Goal: Task Accomplishment & Management: Manage account settings

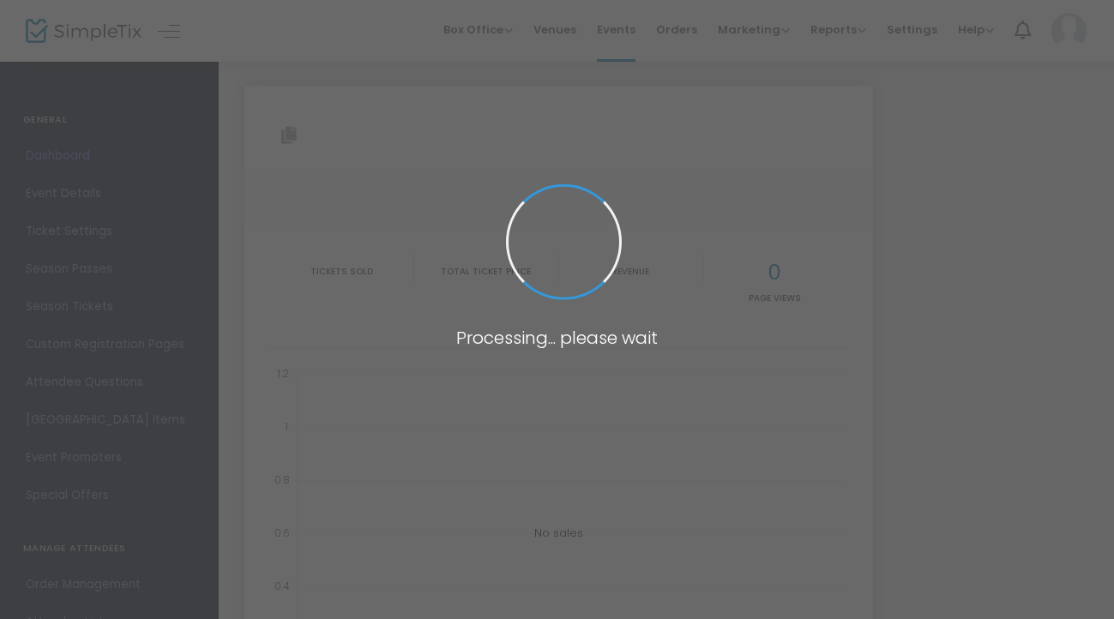
type input "[URL][DOMAIN_NAME]"
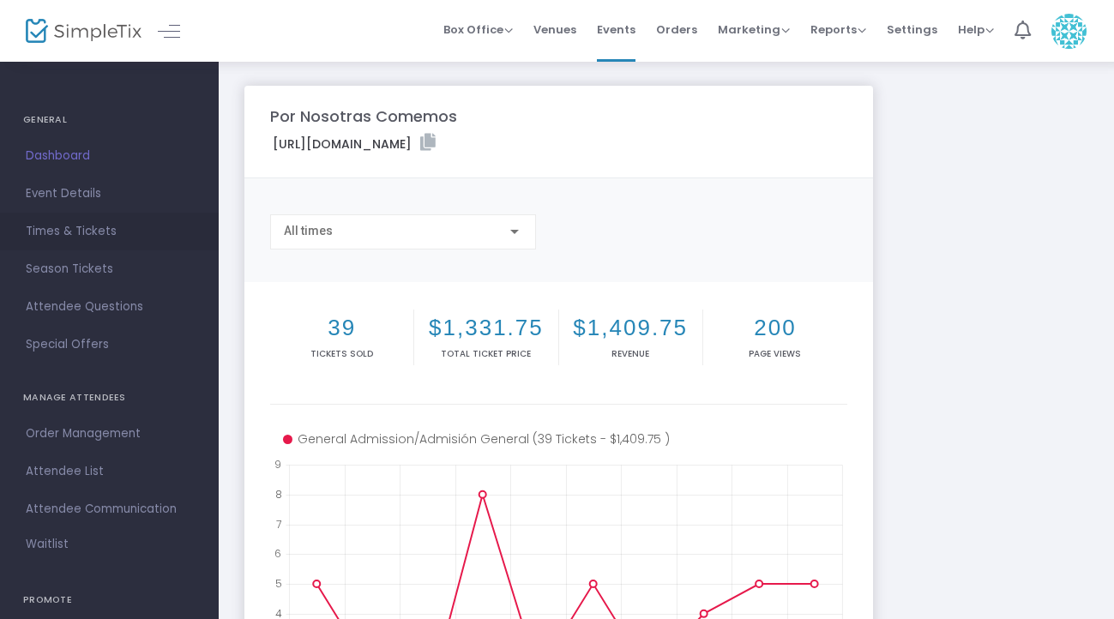
click at [91, 236] on span "Times & Tickets" at bounding box center [109, 231] width 167 height 22
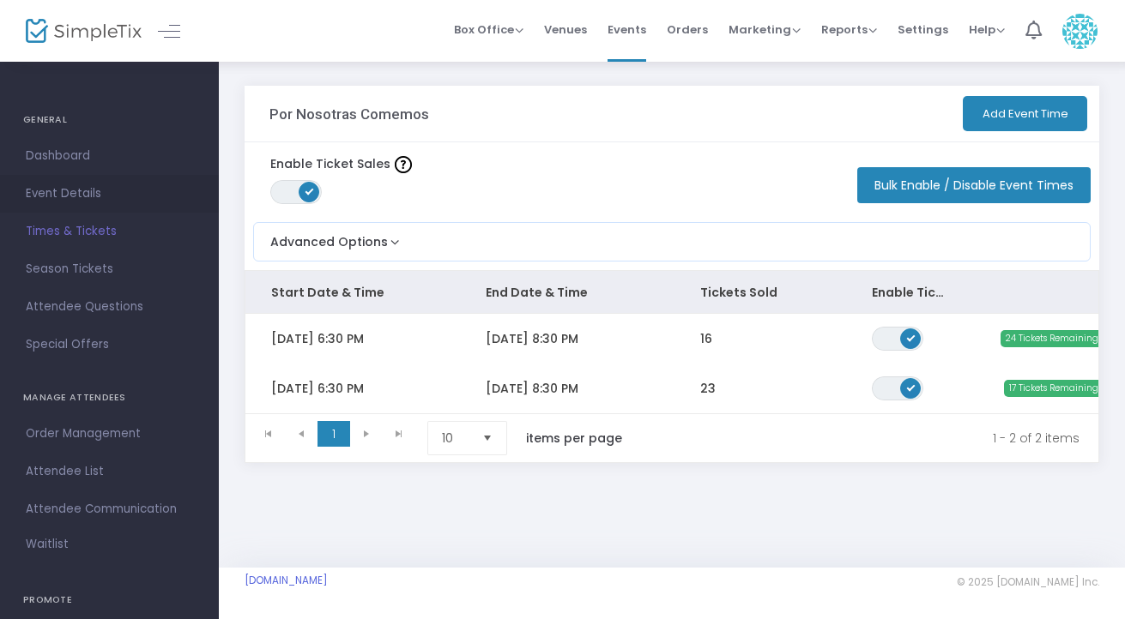
click at [74, 183] on span "Event Details" at bounding box center [109, 194] width 167 height 22
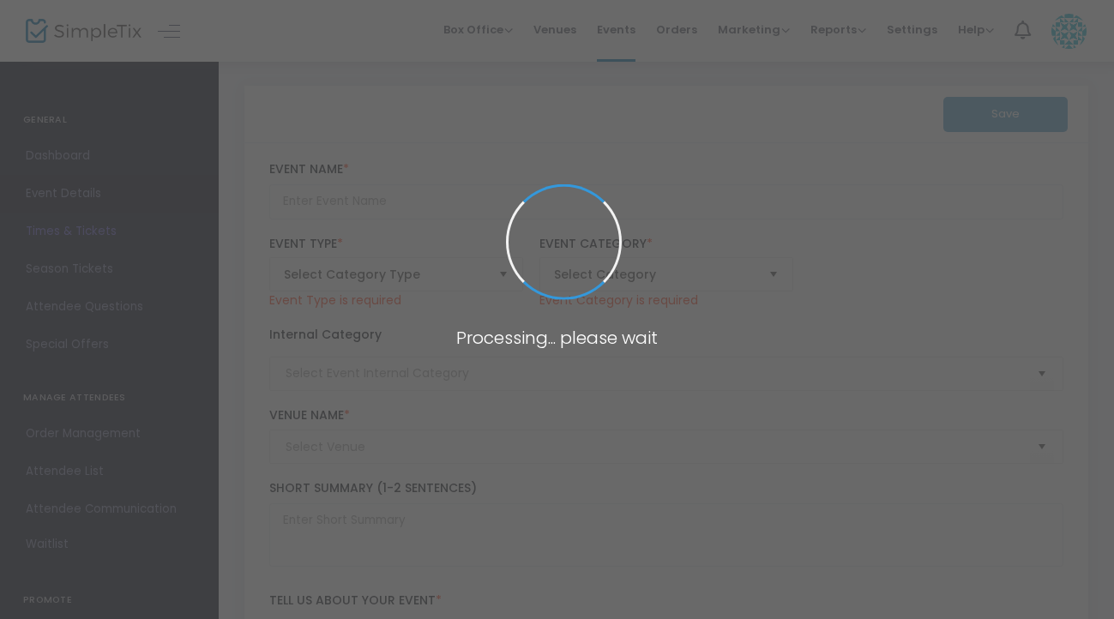
type input "Por Nosotras Comemos"
type textarea "Por Nosotras Comemos is an intimate, mother-daughter dance-theater experience a…"
type input "Buy Tickets"
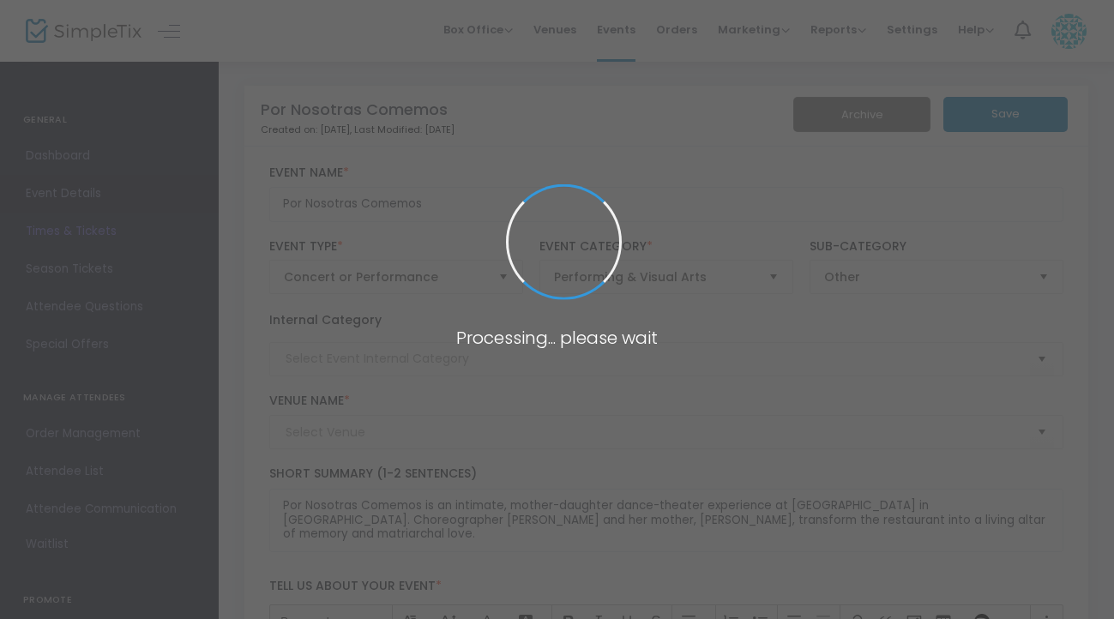
type input "Taqueria [GEOGRAPHIC_DATA]"
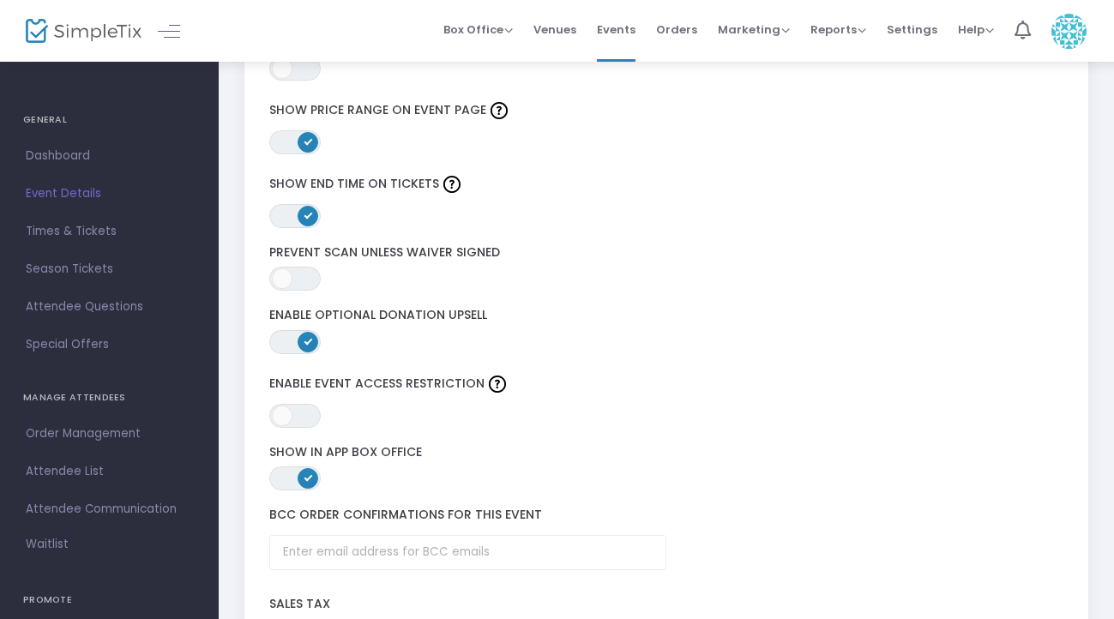
scroll to position [2644, 0]
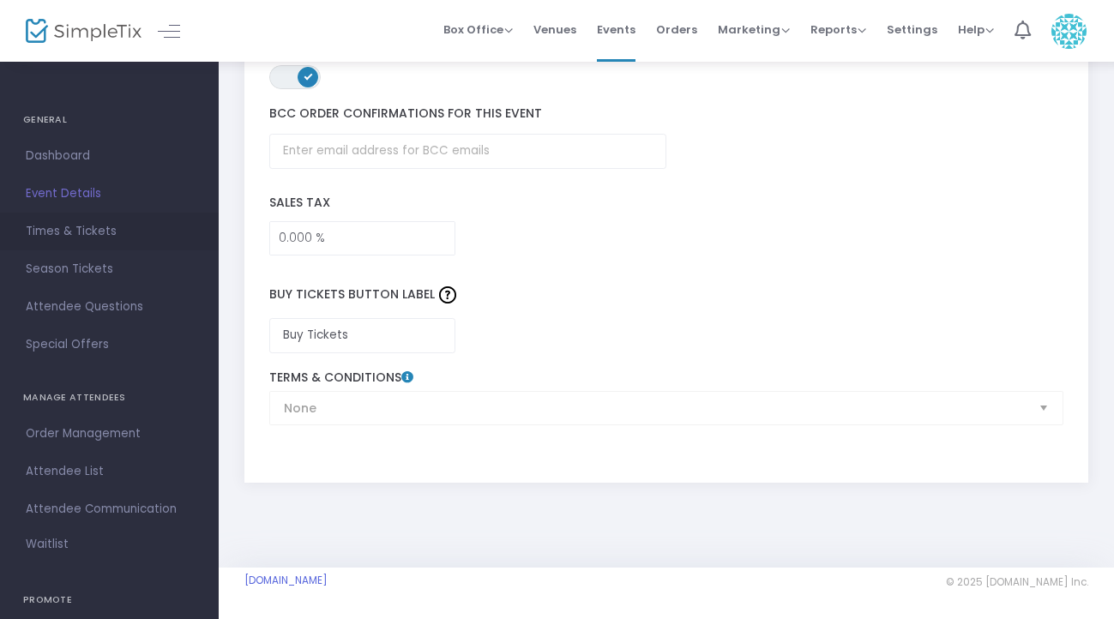
click at [73, 226] on span "Times & Tickets" at bounding box center [109, 231] width 167 height 22
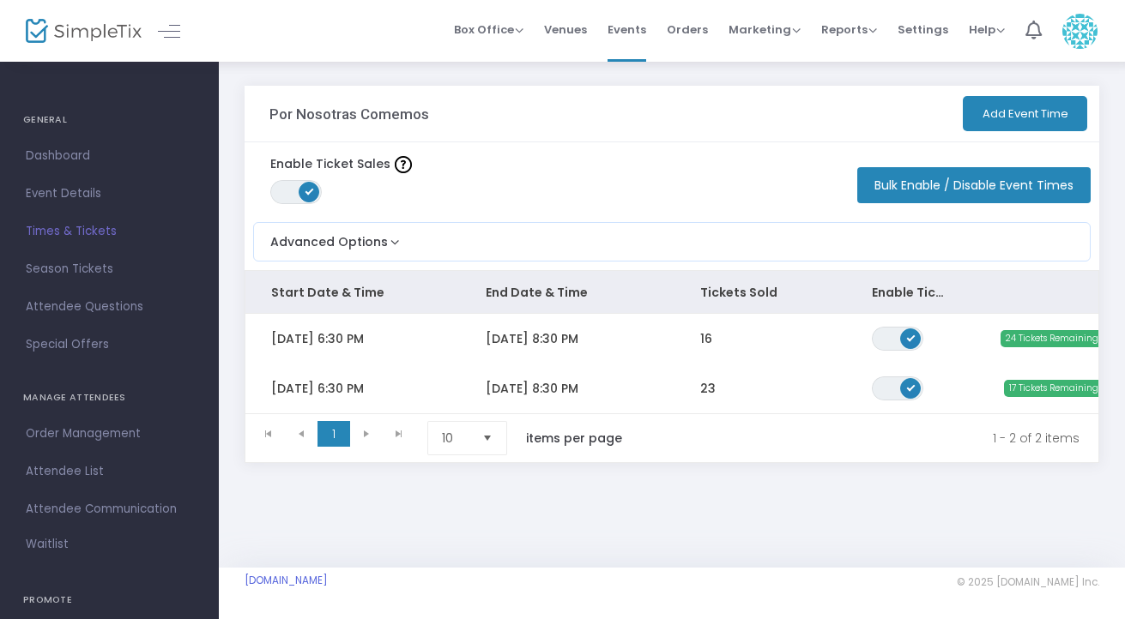
click at [901, 289] on th "Enable Ticket Sales" at bounding box center [910, 292] width 129 height 43
click at [890, 293] on th "Enable Ticket Sales" at bounding box center [910, 292] width 129 height 43
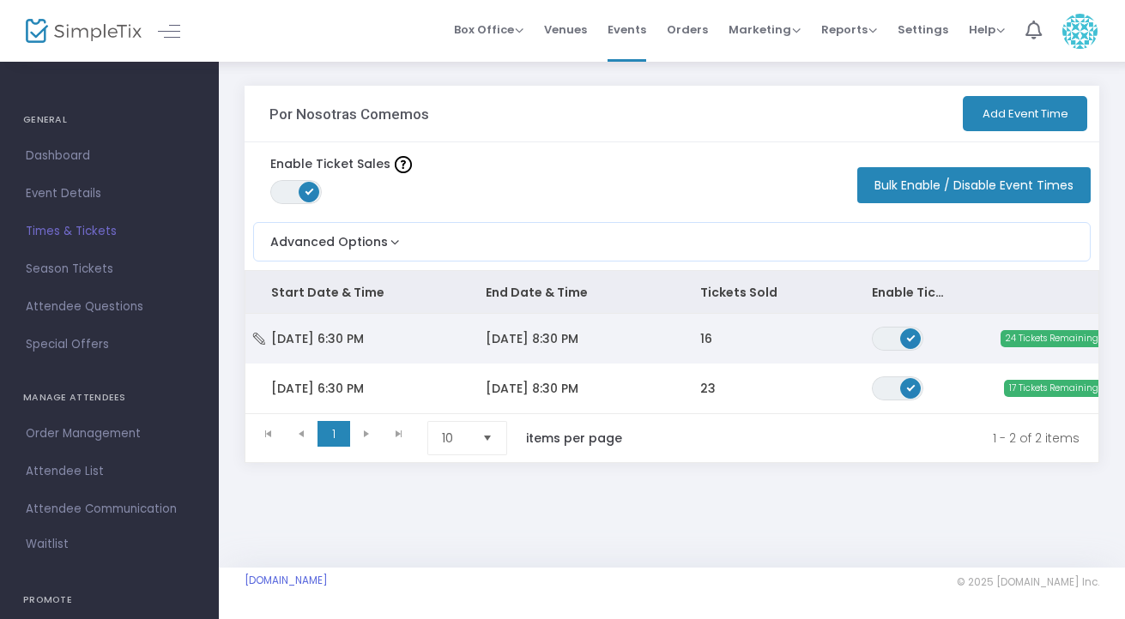
click at [644, 341] on td "[DATE] 8:30 PM" at bounding box center [567, 339] width 214 height 50
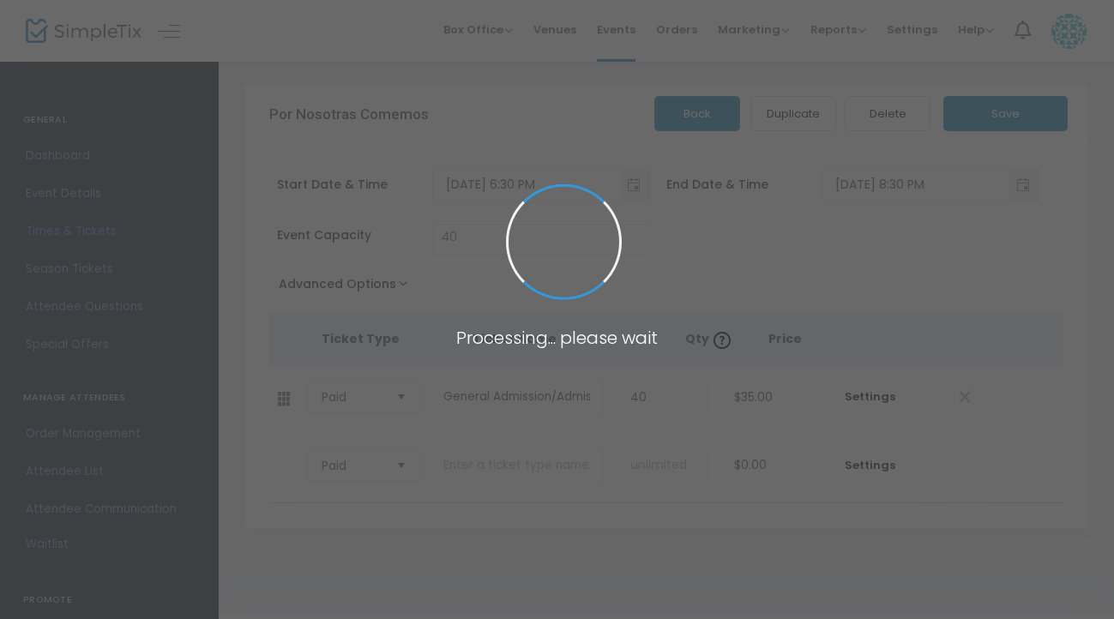
type input "Taqueria [GEOGRAPHIC_DATA]"
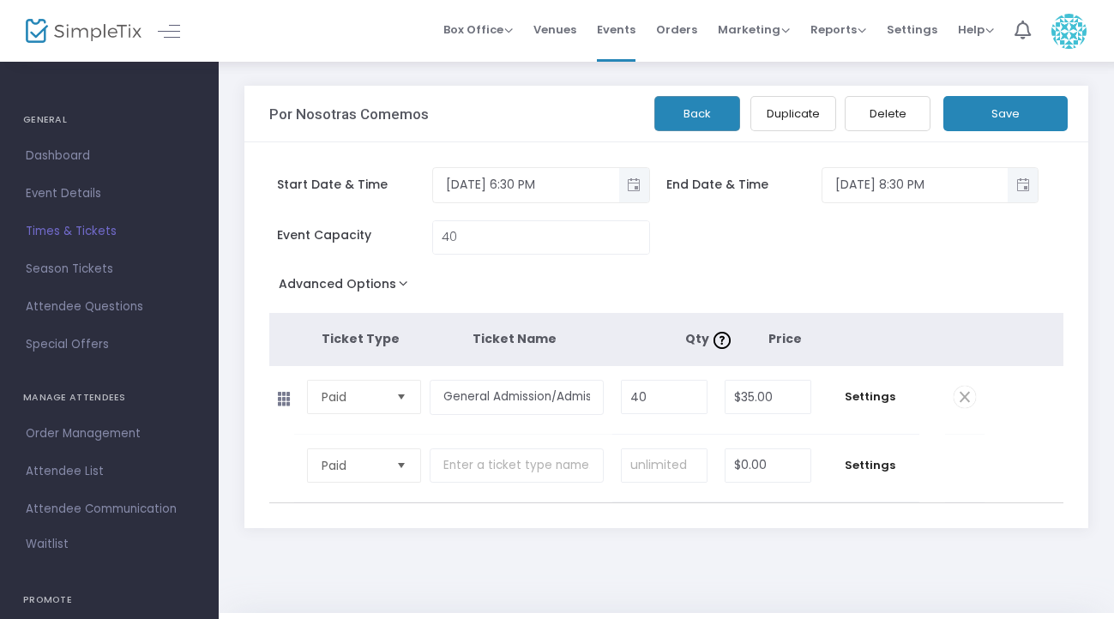
click at [378, 281] on button "Advanced Options" at bounding box center [346, 287] width 155 height 31
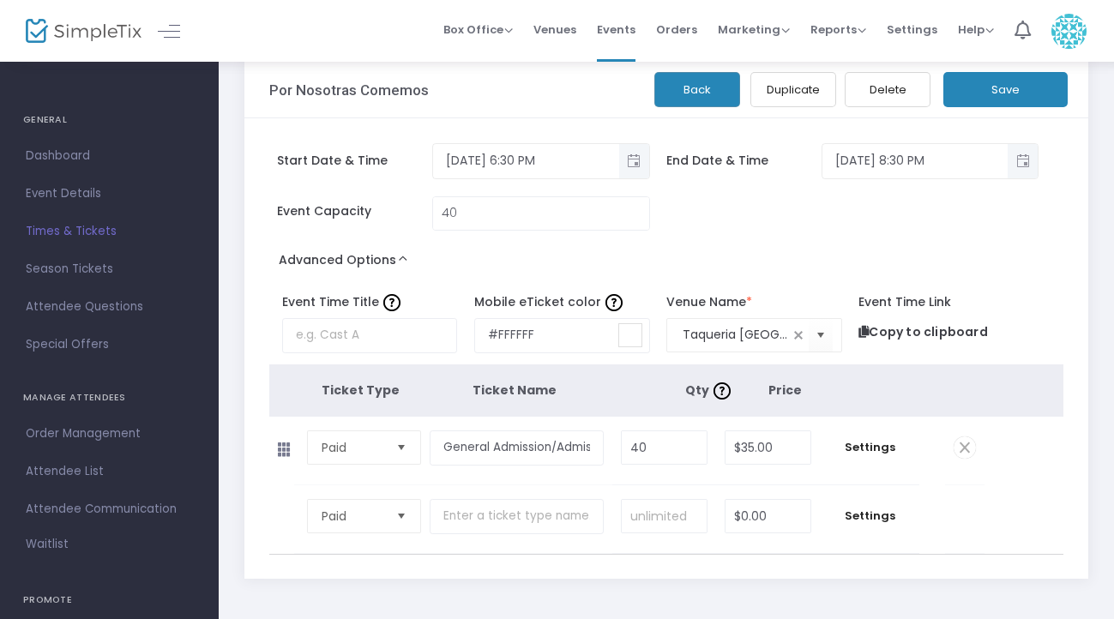
scroll to position [120, 0]
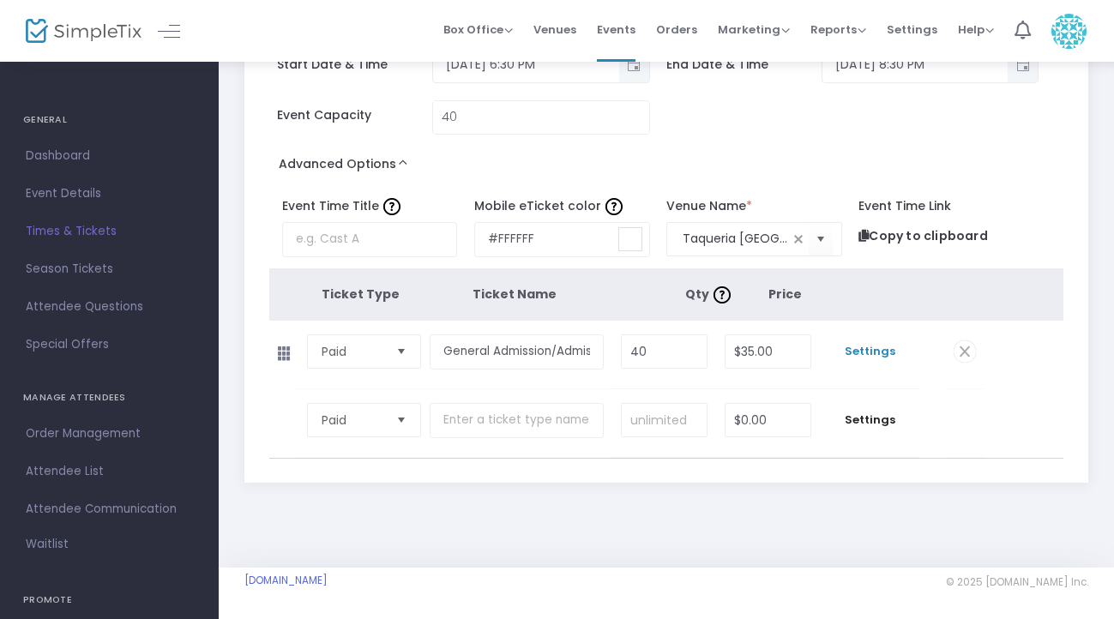
click at [881, 353] on span "Settings" at bounding box center [869, 351] width 81 height 17
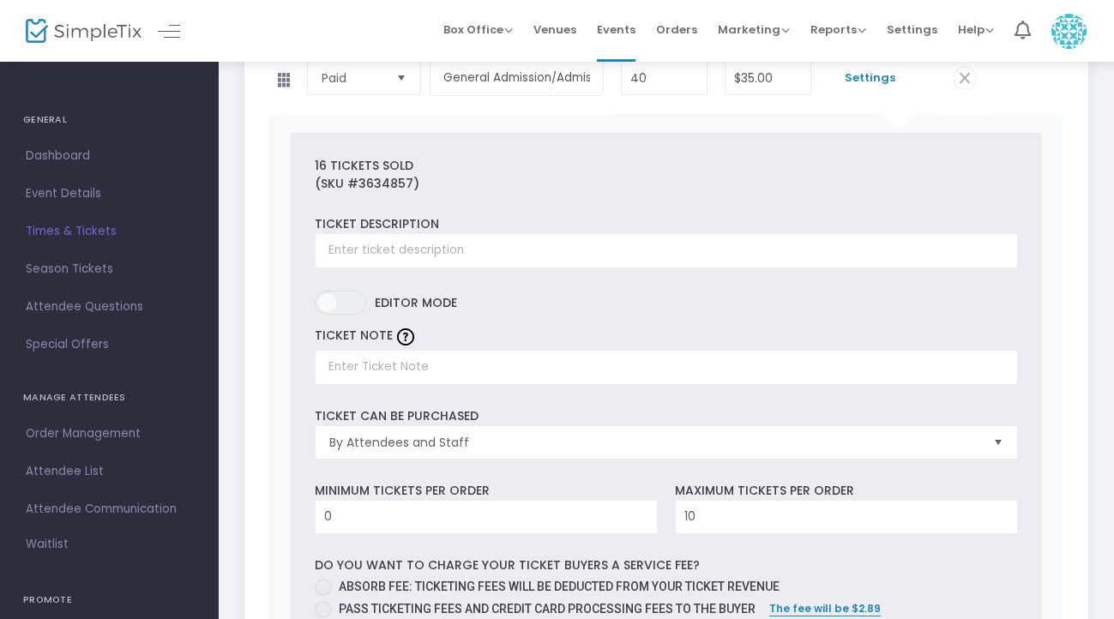
scroll to position [396, 0]
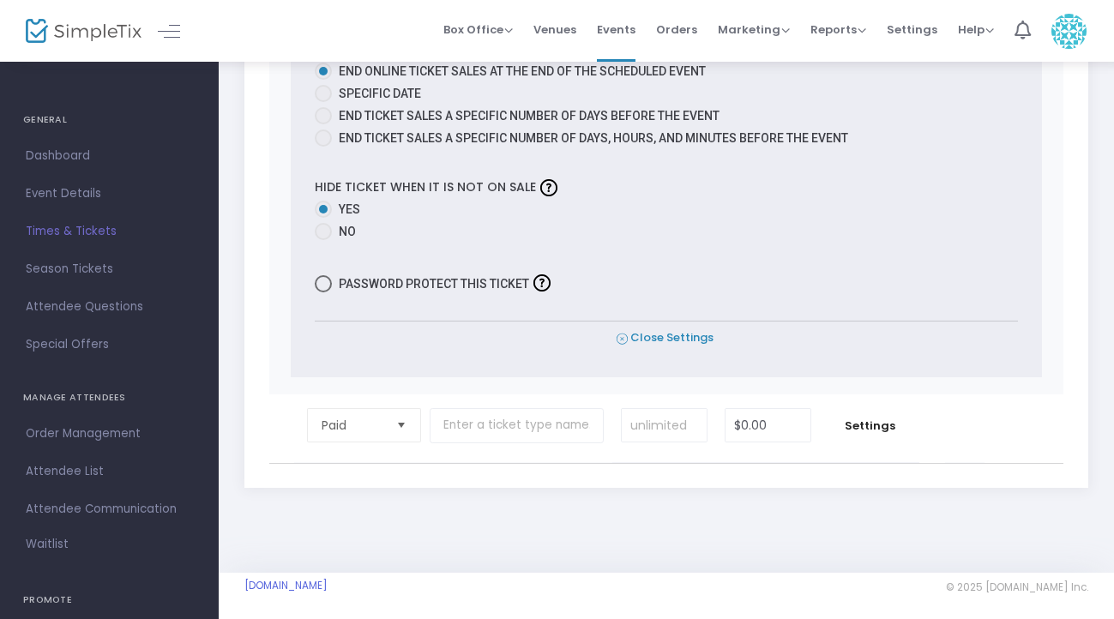
click at [683, 335] on span "Close Settings" at bounding box center [665, 338] width 97 height 18
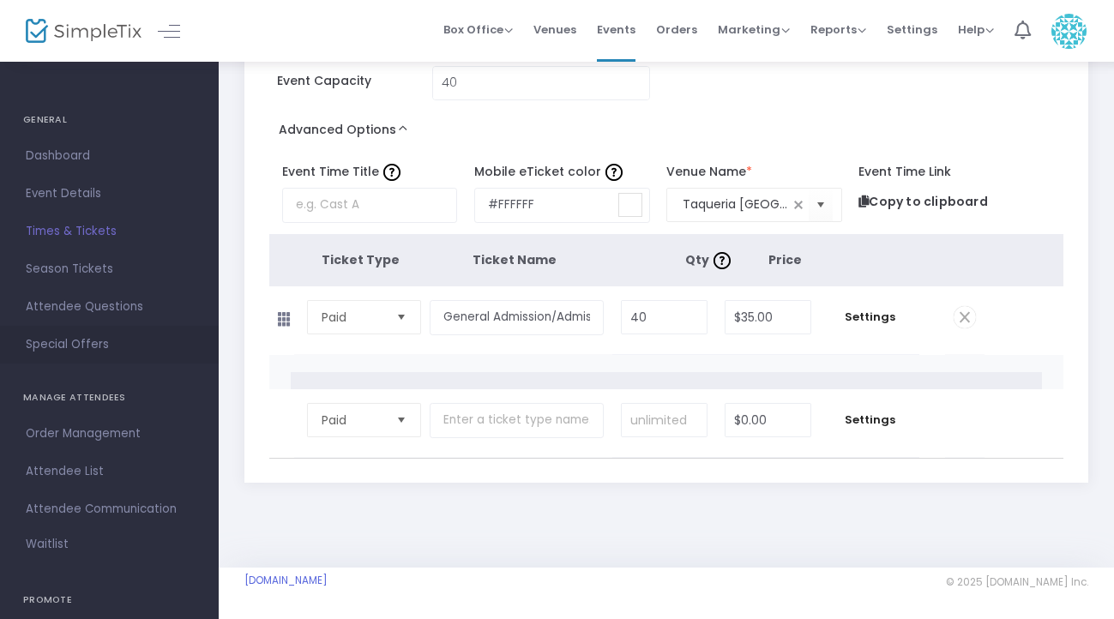
scroll to position [120, 0]
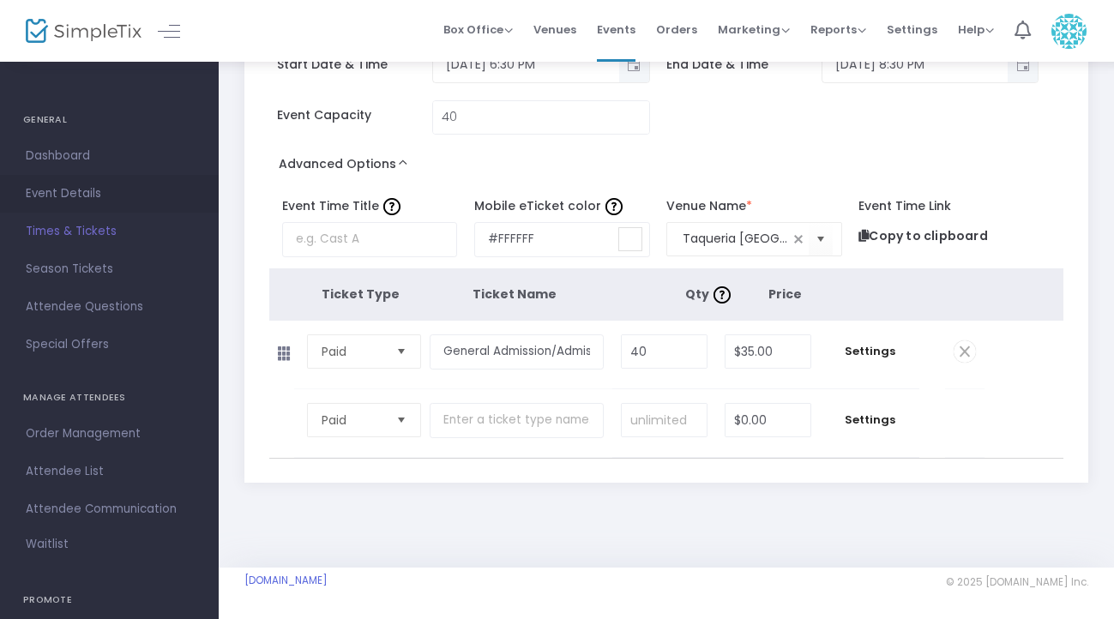
click at [60, 199] on span "Event Details" at bounding box center [109, 194] width 167 height 22
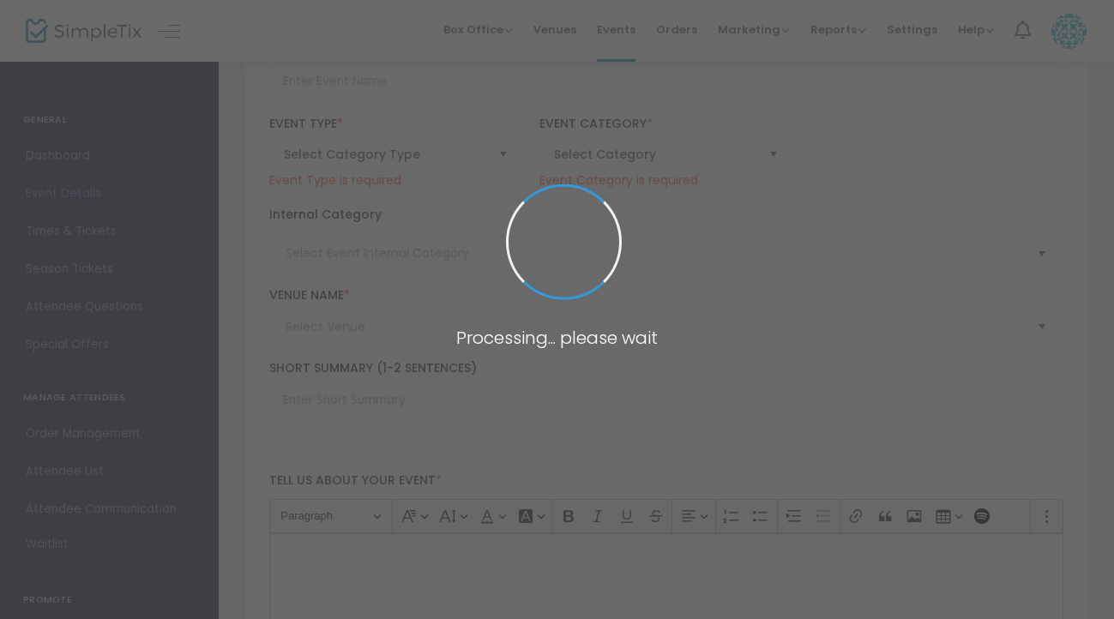
type input "Por Nosotras Comemos"
type textarea "Por Nosotras Comemos is an intimate, mother-daughter dance-theater experience a…"
type input "Buy Tickets"
type input "Taqueria [GEOGRAPHIC_DATA]"
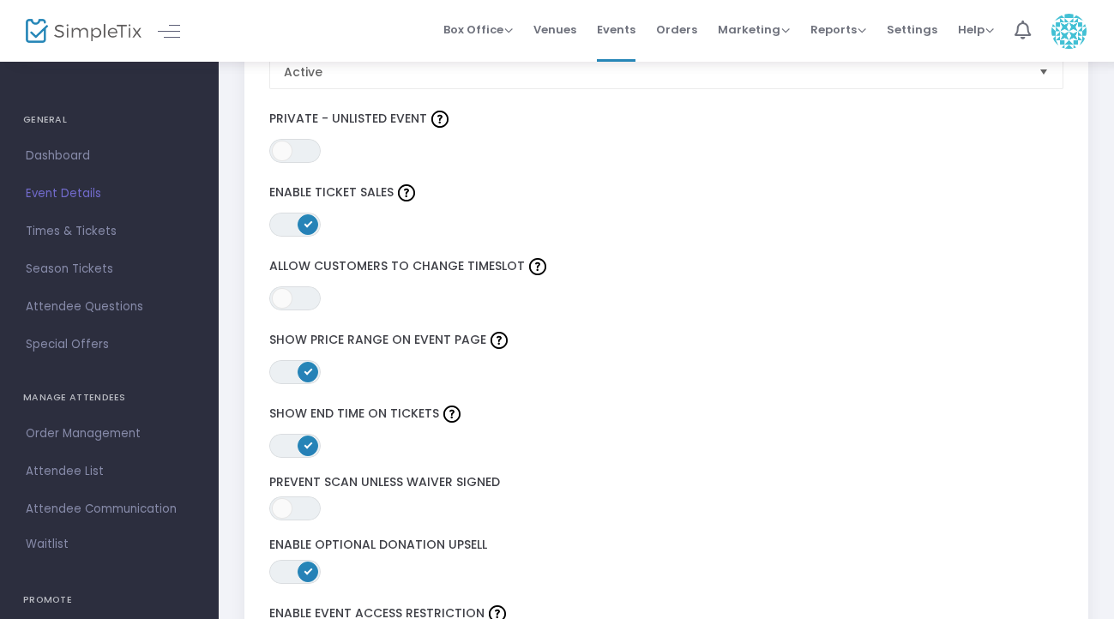
scroll to position [2043, 0]
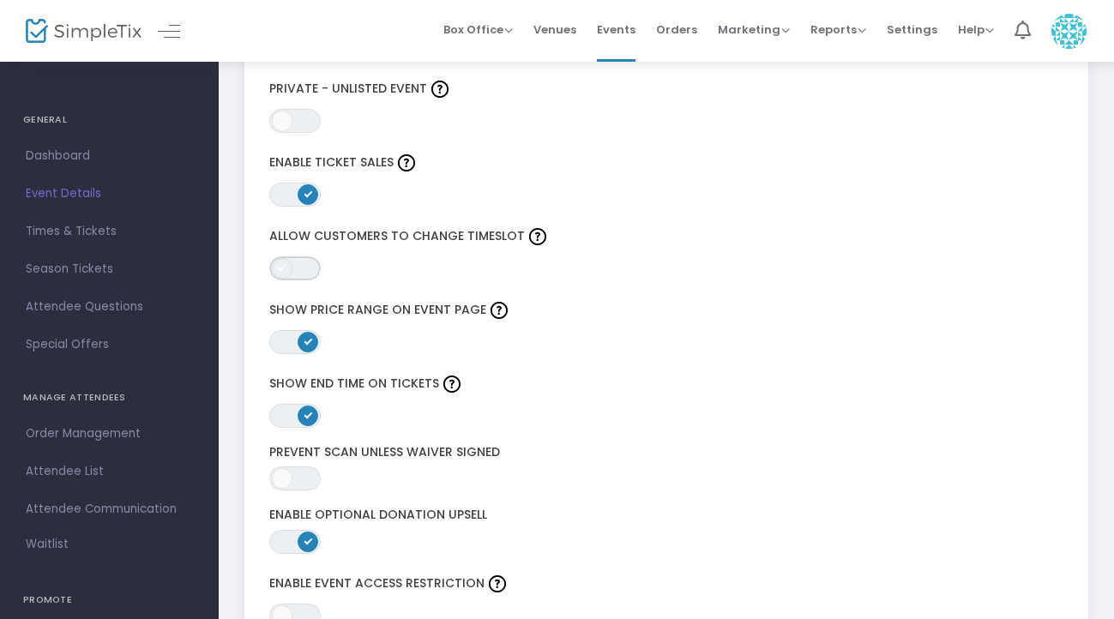
click at [305, 273] on span "ON OFF" at bounding box center [294, 268] width 51 height 24
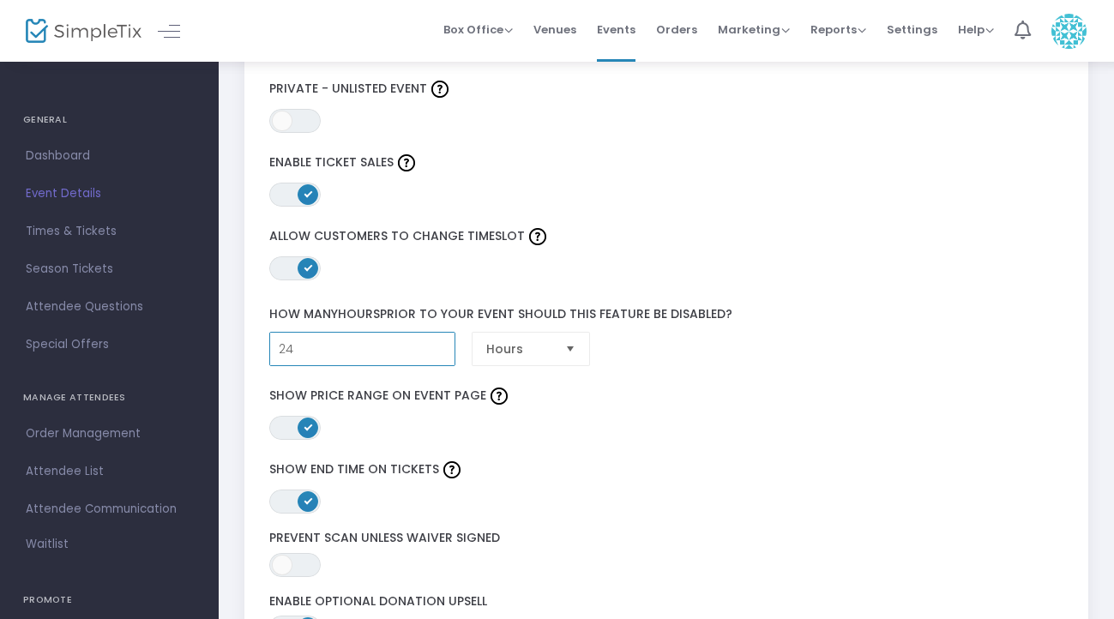
click at [432, 348] on input "24" at bounding box center [362, 349] width 184 height 33
type input "48"
click at [730, 366] on div "How many hours prior to your event should this feature be disabled? 48 Hours" at bounding box center [667, 332] width 812 height 87
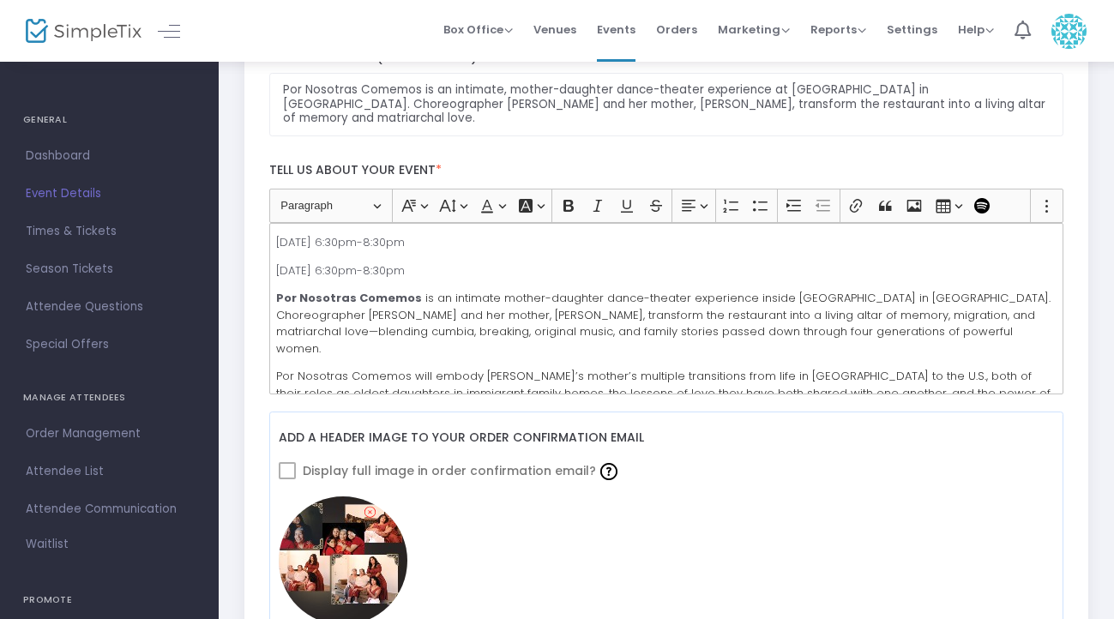
scroll to position [0, 0]
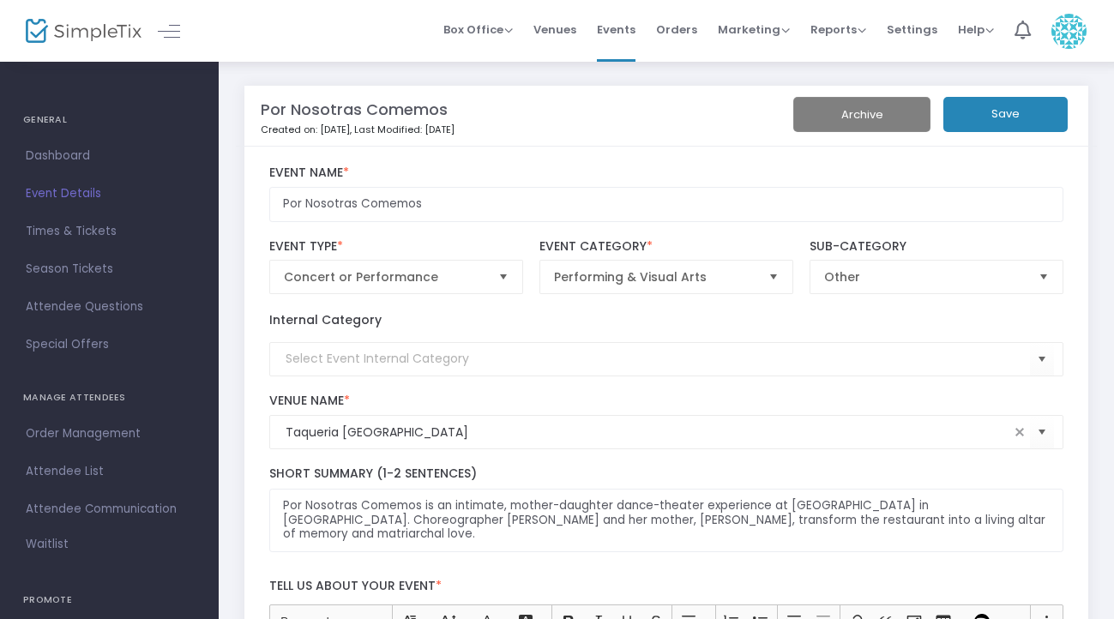
click at [1004, 111] on button "Save" at bounding box center [1006, 114] width 124 height 35
